Goal: Transaction & Acquisition: Purchase product/service

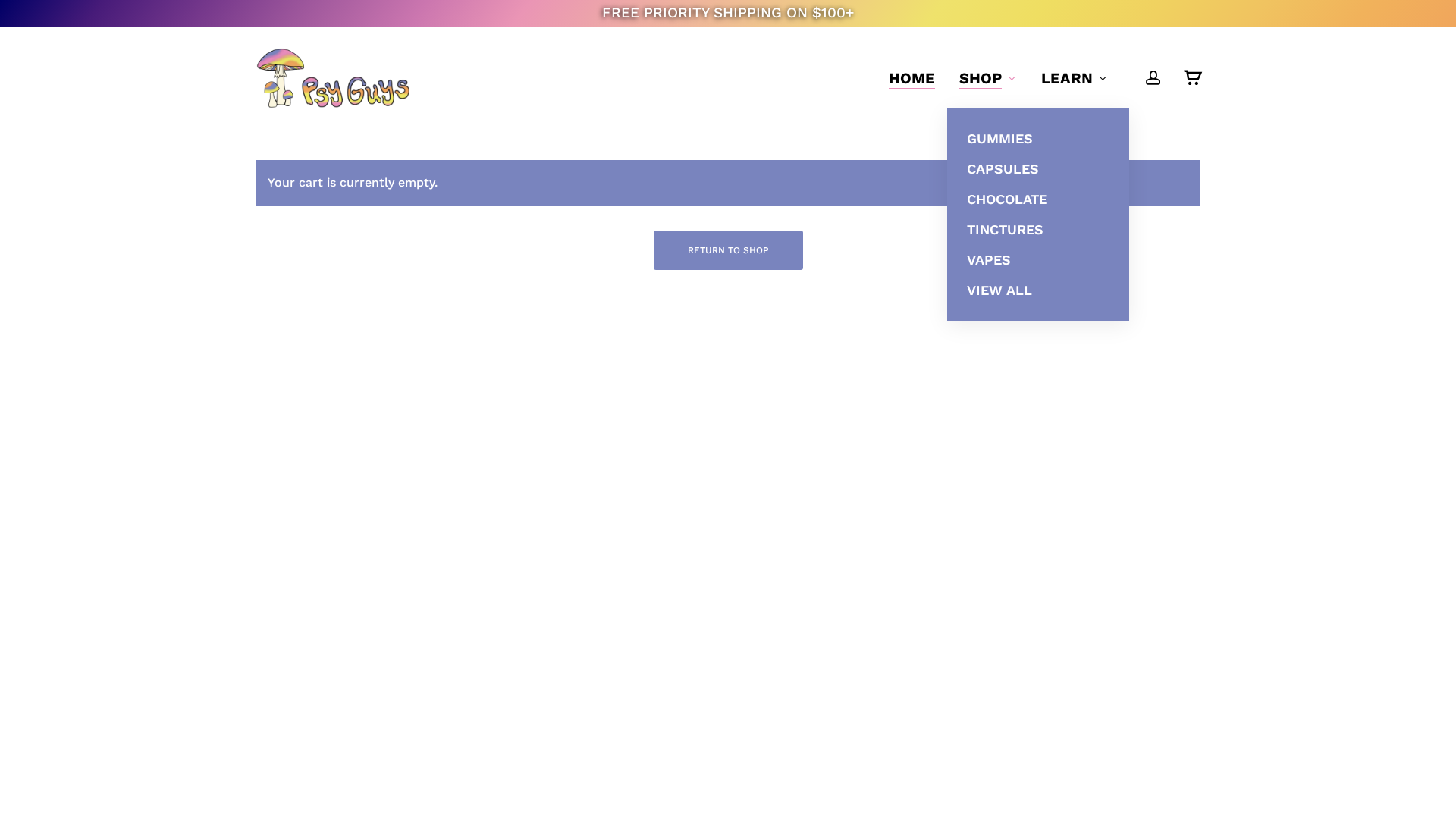
click at [913, 74] on span "Home" at bounding box center [912, 78] width 46 height 18
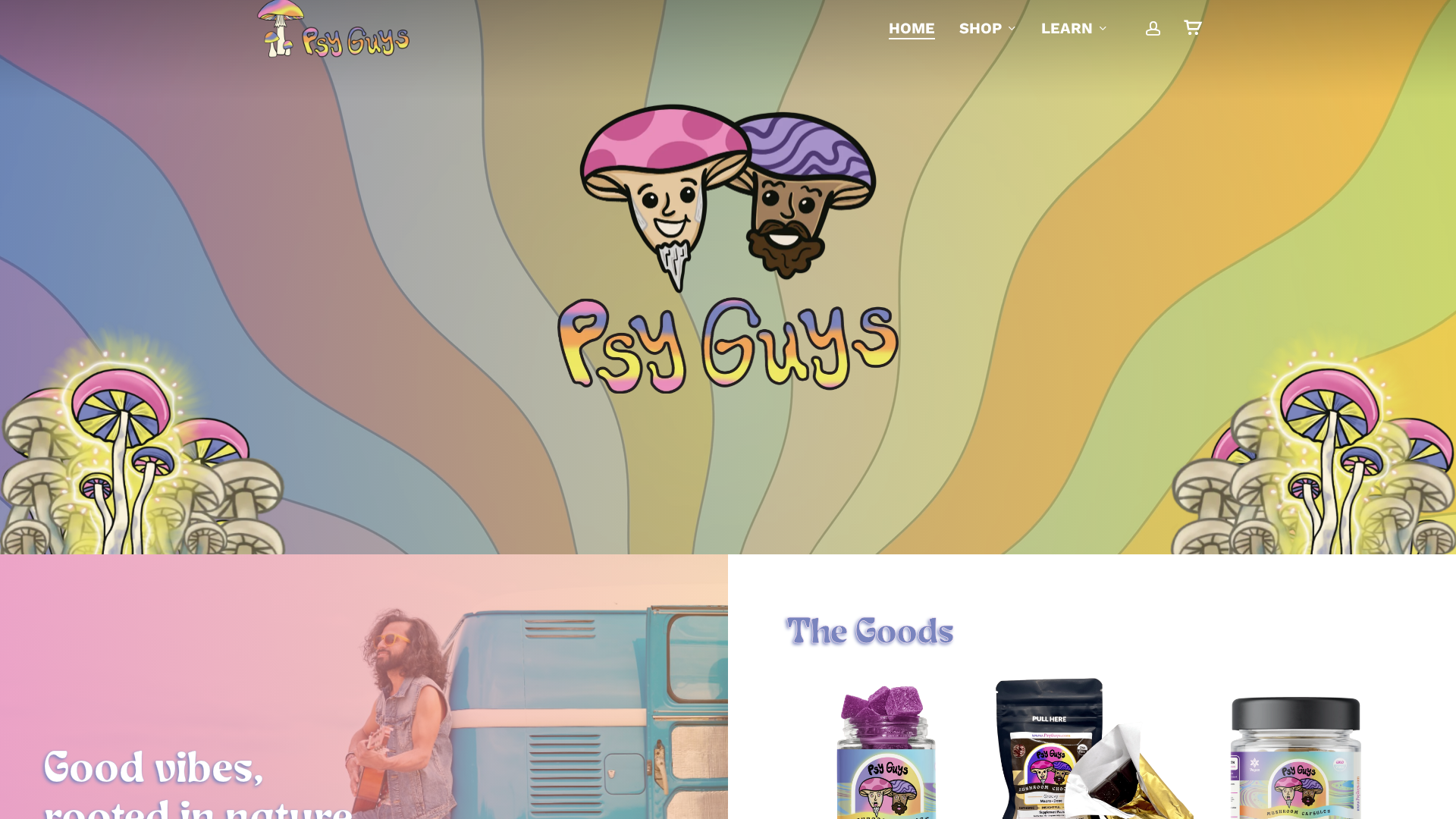
scroll to position [12, 0]
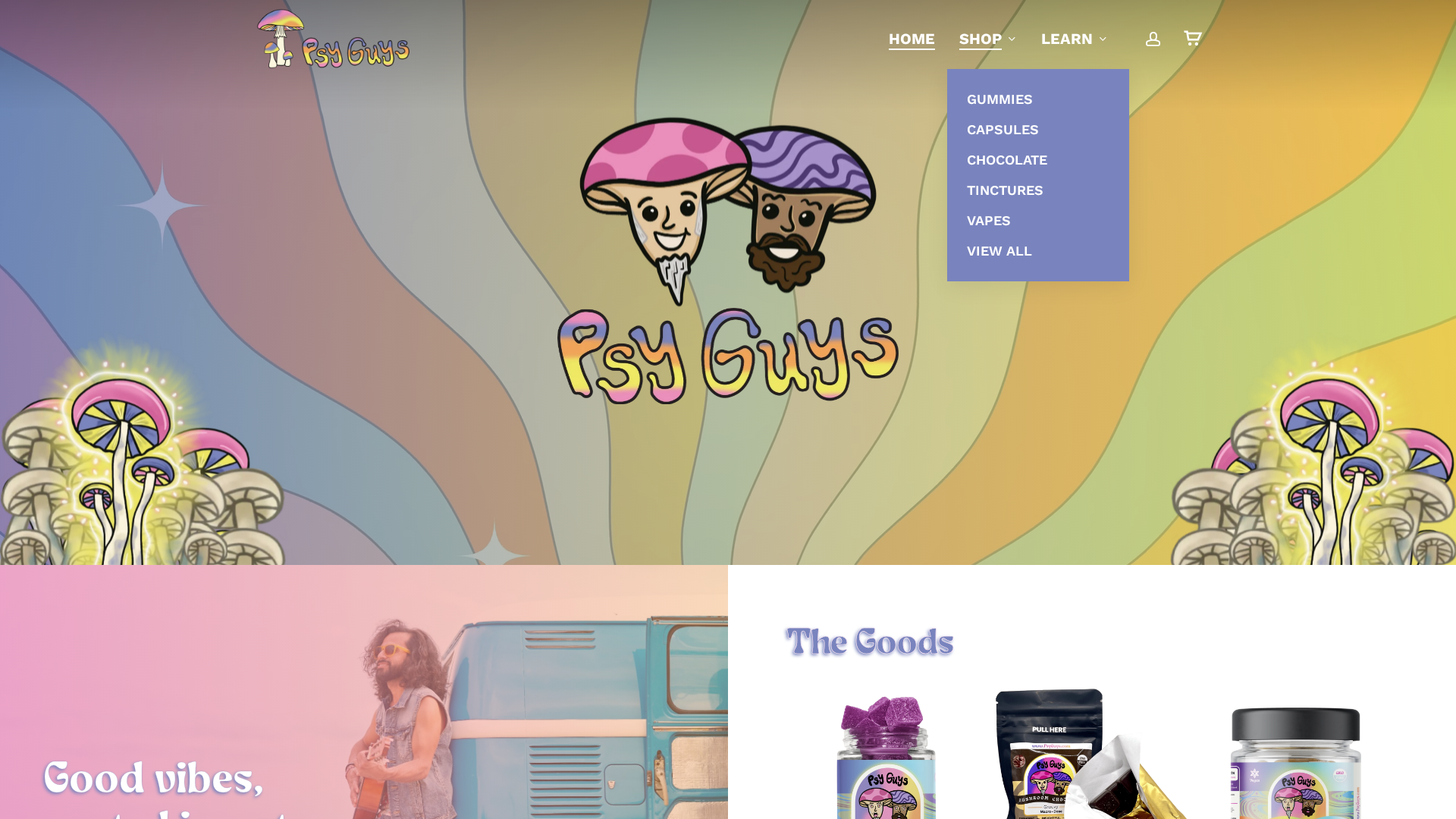
click at [974, 44] on span "Shop" at bounding box center [981, 38] width 43 height 18
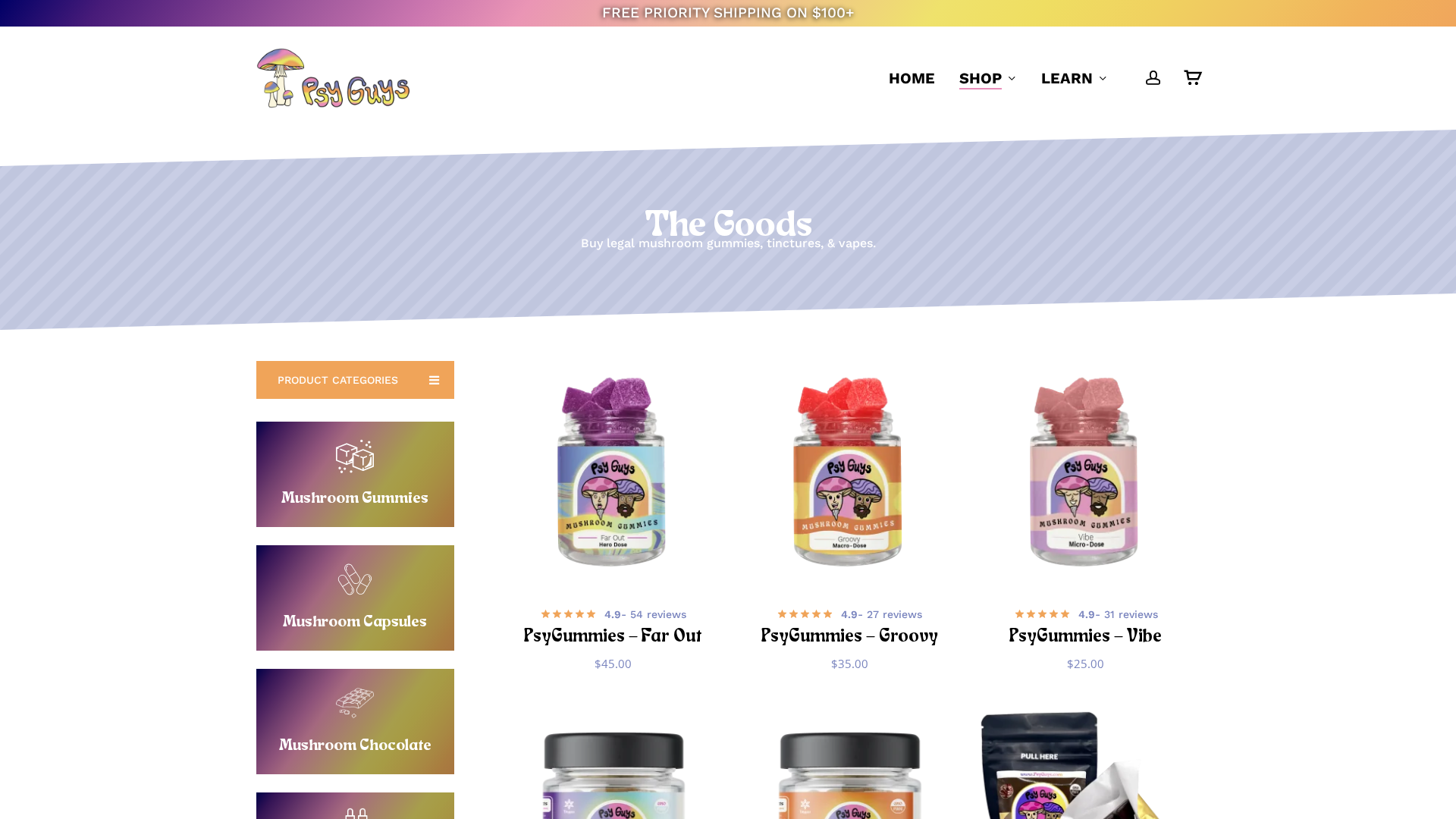
drag, startPoint x: 365, startPoint y: 617, endPoint x: 322, endPoint y: 615, distance: 43.0
click at [322, 615] on link "Buy Mushroom Capsules" at bounding box center [355, 598] width 198 height 106
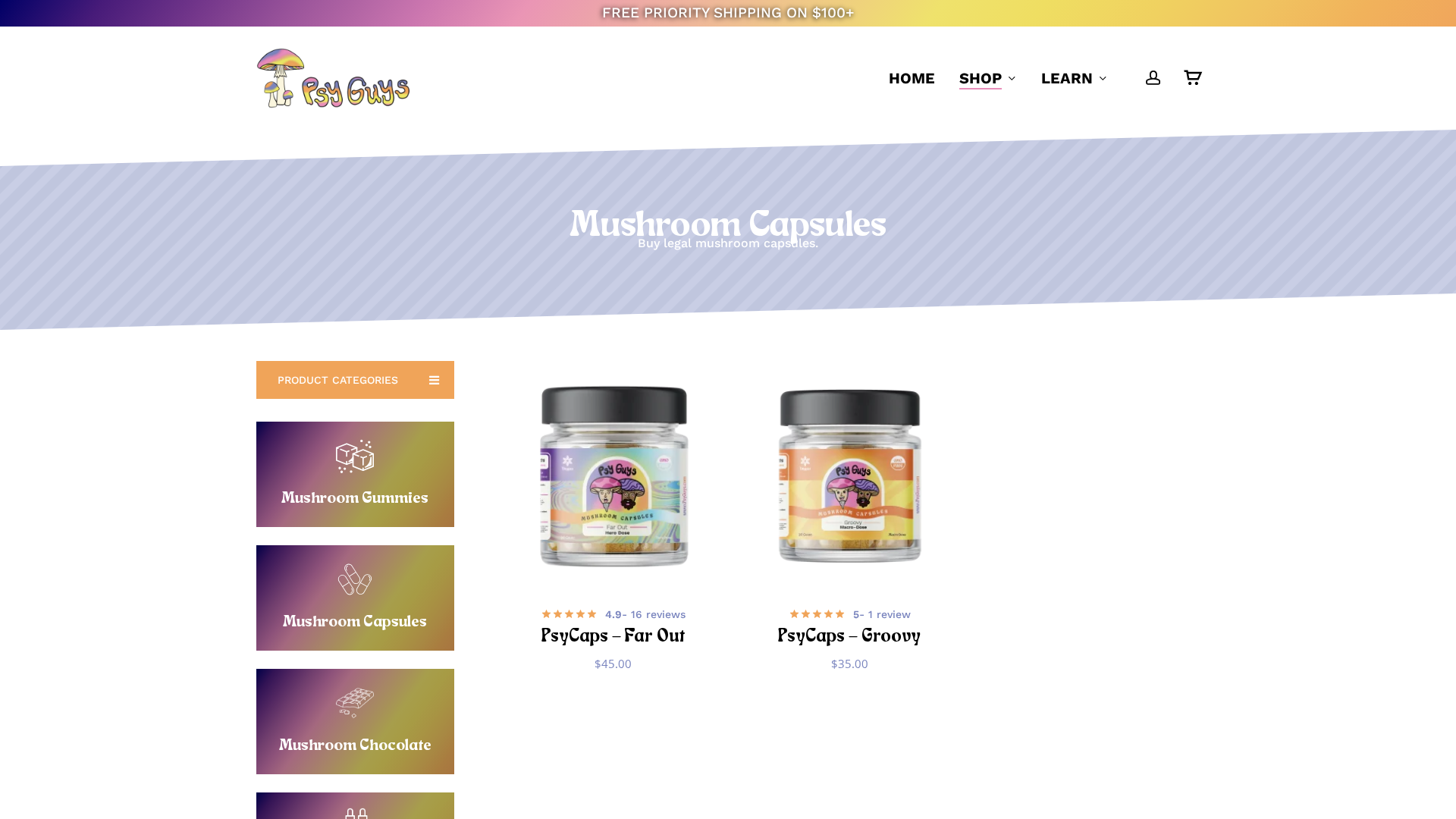
click at [645, 545] on img "PsyCaps - Far Out" at bounding box center [613, 474] width 230 height 230
